Goal: Transaction & Acquisition: Obtain resource

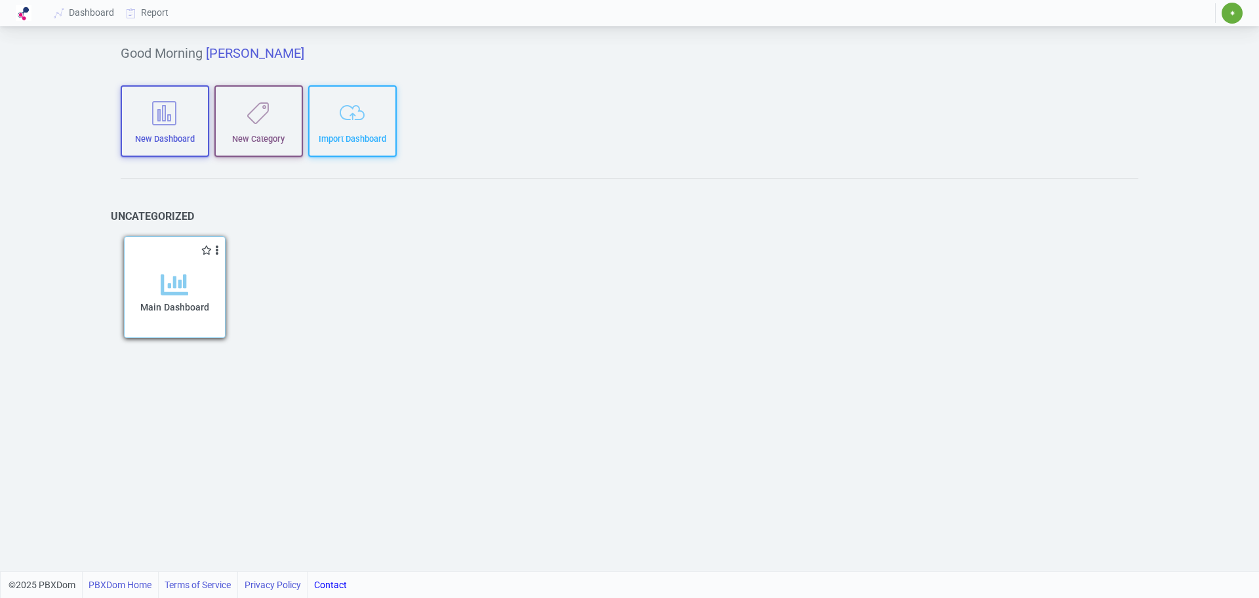
click at [178, 296] on icon at bounding box center [175, 285] width 28 height 28
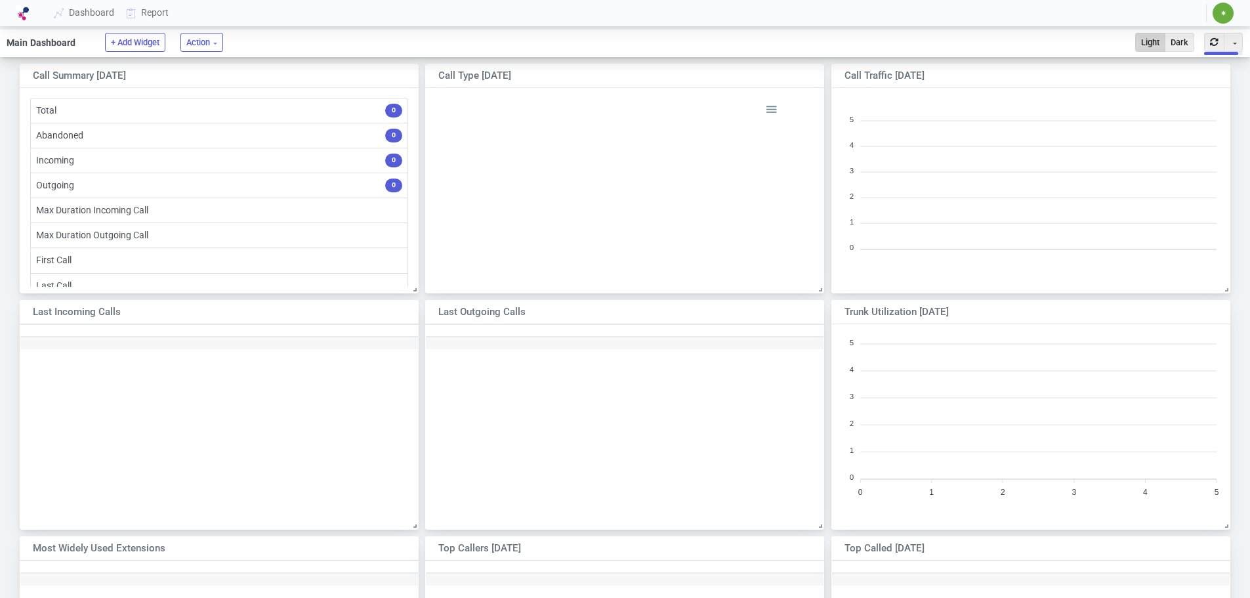
click at [1214, 11] on span "✷" at bounding box center [1222, 13] width 21 height 21
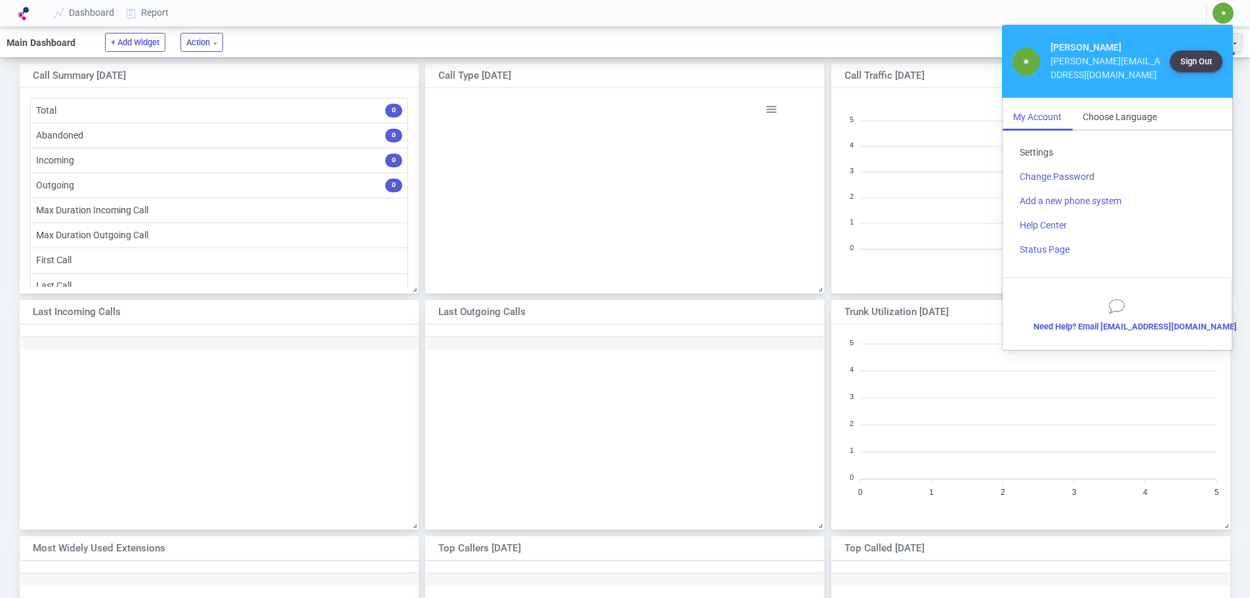
click at [1040, 140] on link "Settings" at bounding box center [1117, 152] width 216 height 24
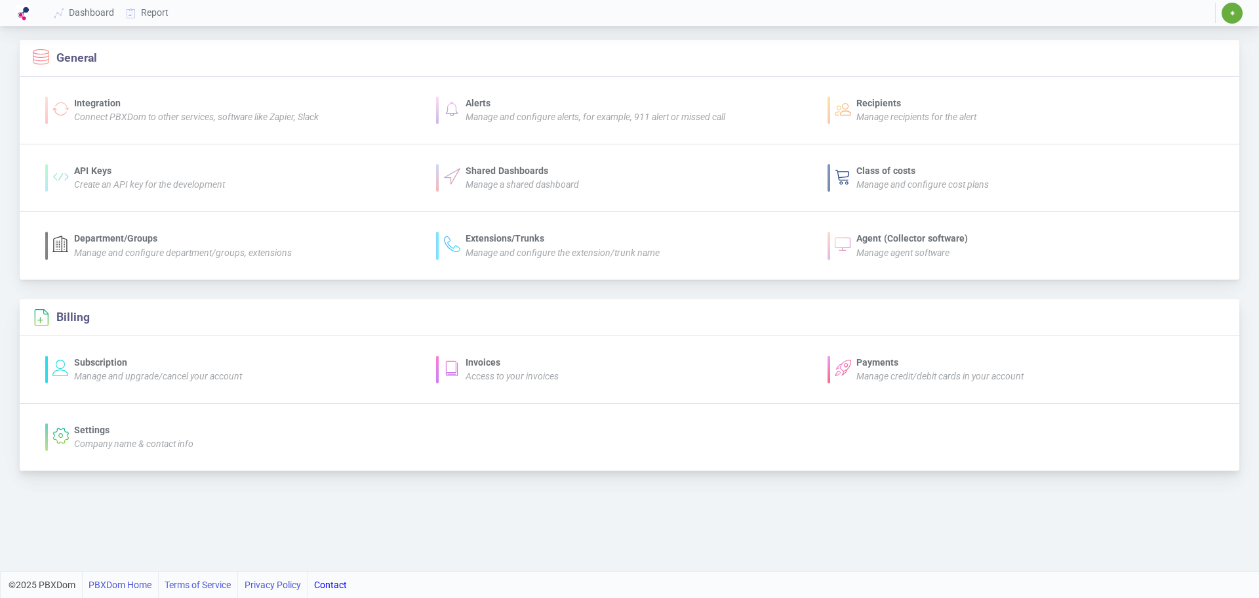
click at [478, 363] on div "Invoices" at bounding box center [512, 363] width 93 height 14
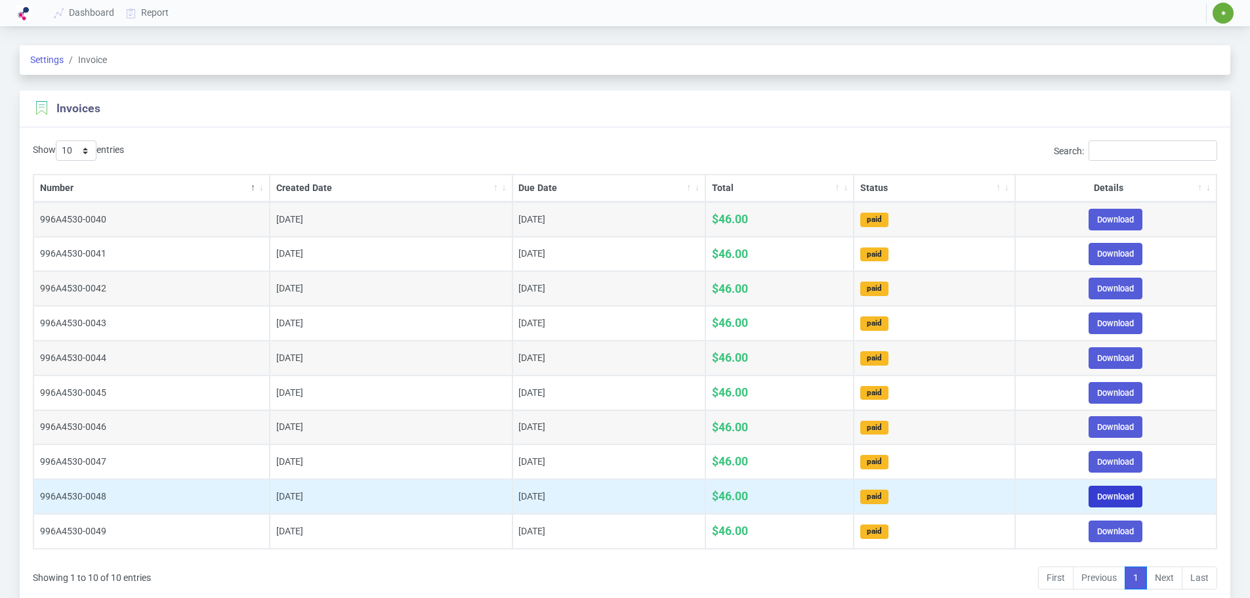
click at [1112, 494] on link "Download" at bounding box center [1115, 496] width 54 height 22
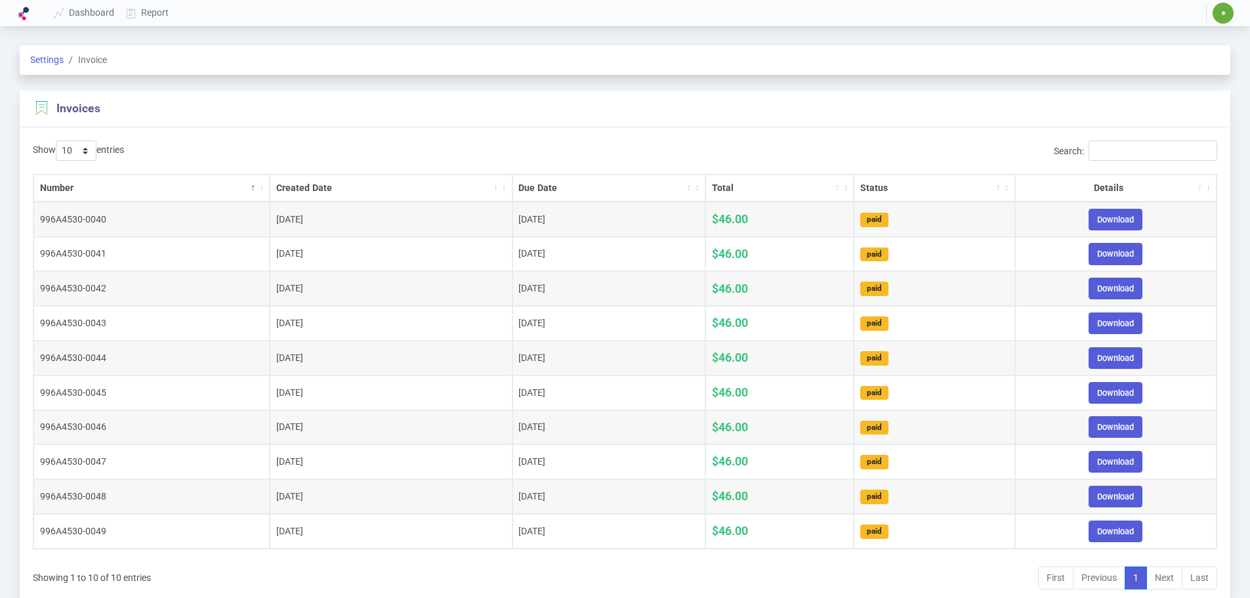
scroll to position [52, 0]
